Goal: Use online tool/utility: Utilize a website feature to perform a specific function

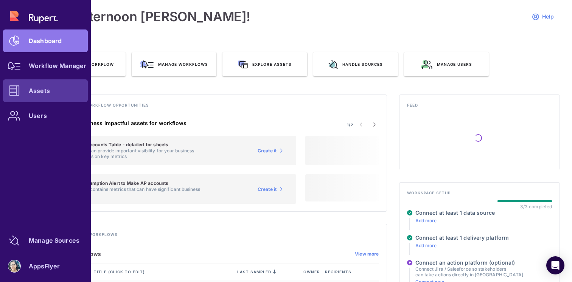
click at [24, 93] on div at bounding box center [14, 90] width 23 height 23
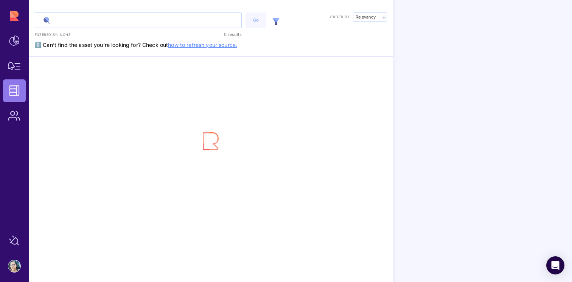
click at [110, 23] on input "text" at bounding box center [138, 20] width 206 height 15
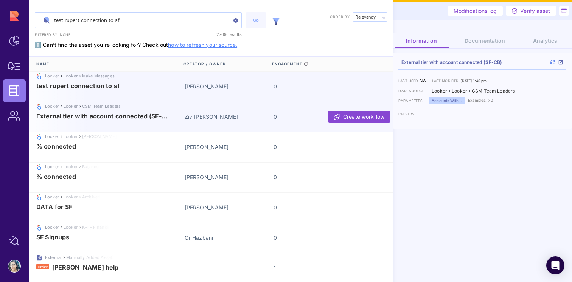
type input "test rupert connection to sf"
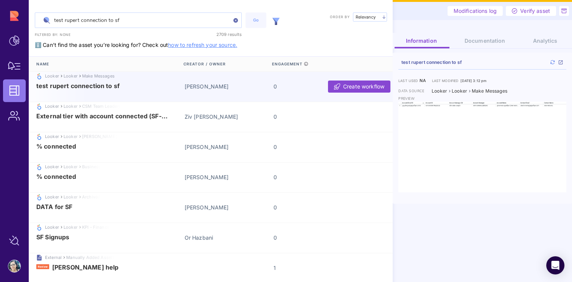
click at [112, 86] on span "test rupert connection to sf" at bounding box center [77, 85] width 83 height 7
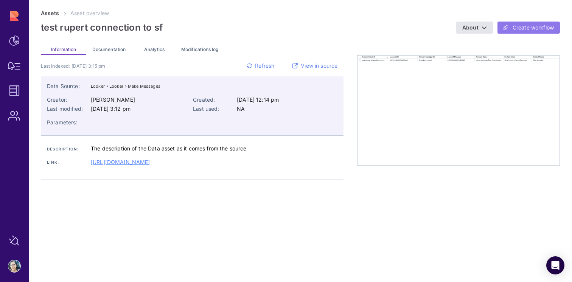
click at [541, 27] on span "Create workflow" at bounding box center [533, 28] width 41 height 8
